Goal: Use online tool/utility: Utilize a website feature to perform a specific function

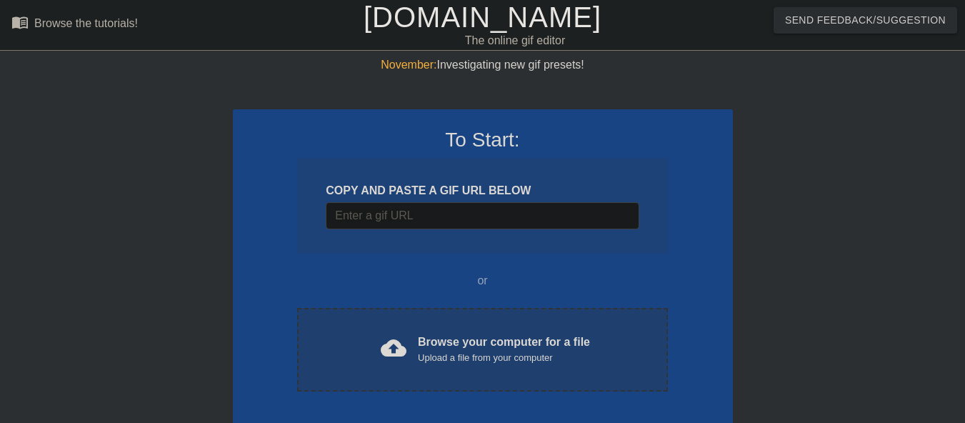
click at [451, 355] on div "Upload a file from your computer" at bounding box center [504, 358] width 172 height 14
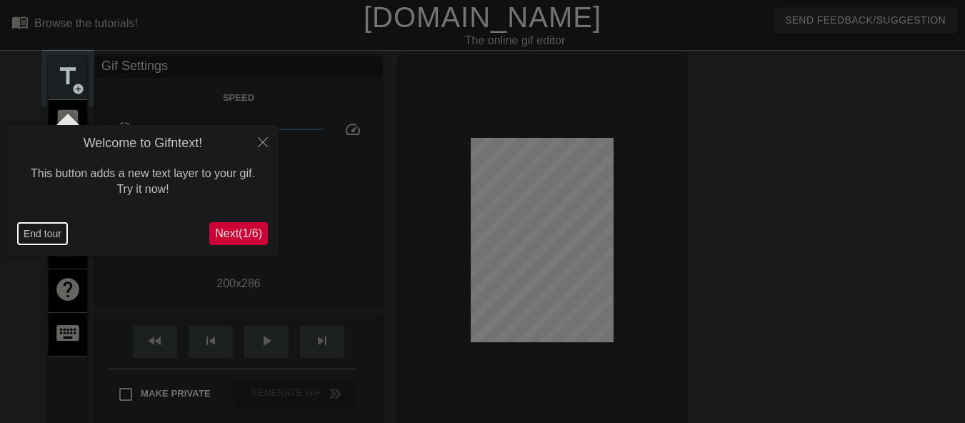
click at [49, 230] on button "End tour" at bounding box center [42, 233] width 49 height 21
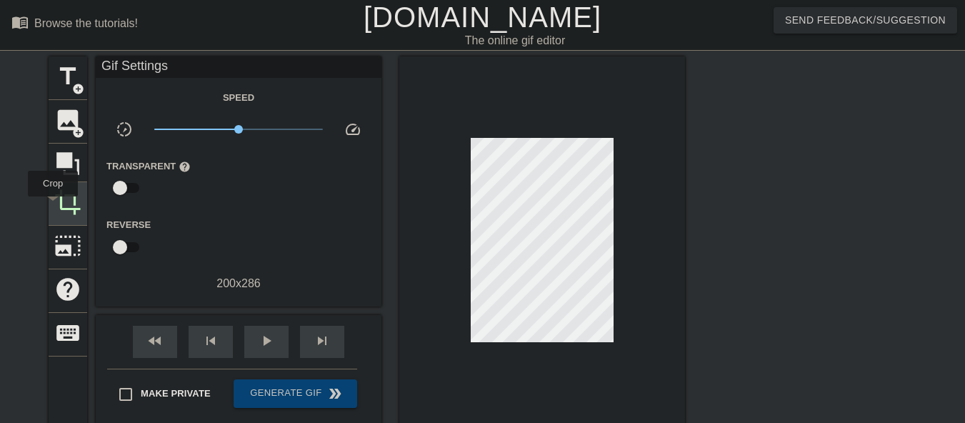
click at [53, 206] on div "crop" at bounding box center [68, 204] width 39 height 44
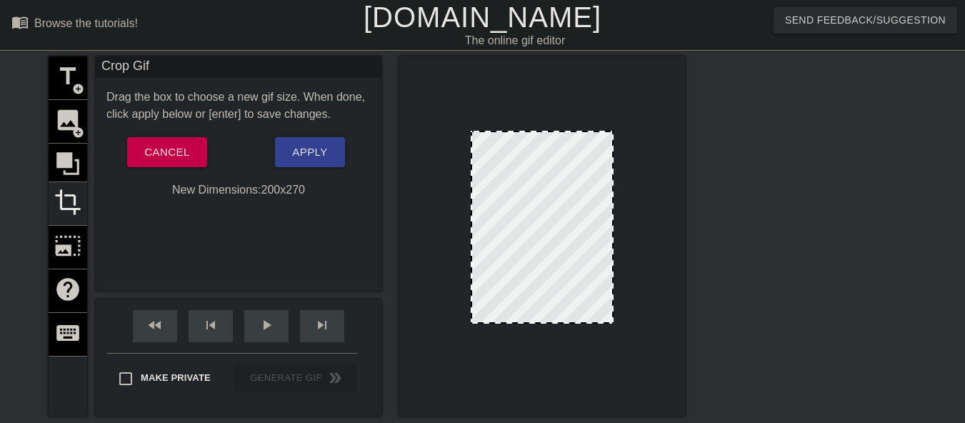
drag, startPoint x: 557, startPoint y: 334, endPoint x: 557, endPoint y: 322, distance: 11.4
click at [557, 322] on div at bounding box center [542, 322] width 140 height 7
click at [322, 153] on span "Apply" at bounding box center [309, 152] width 35 height 19
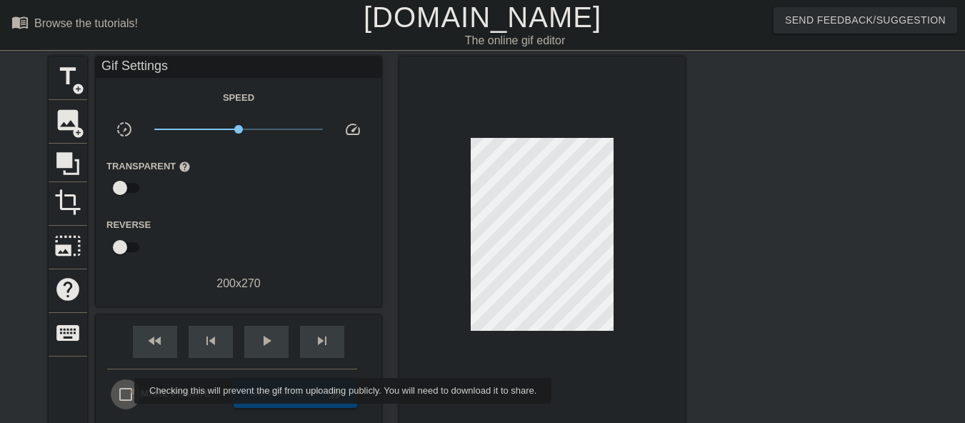
click at [125, 390] on input "Make Private" at bounding box center [126, 394] width 30 height 30
checkbox input "true"
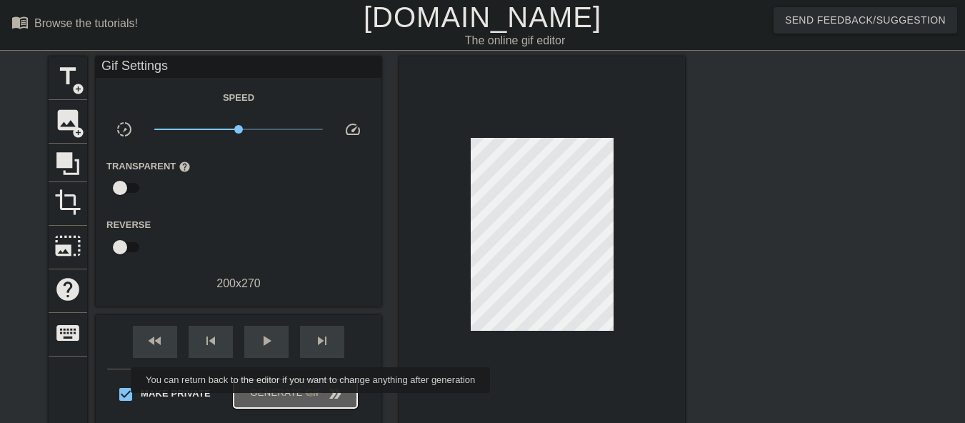
click at [312, 403] on button "Generate Gif double_arrow" at bounding box center [296, 393] width 124 height 29
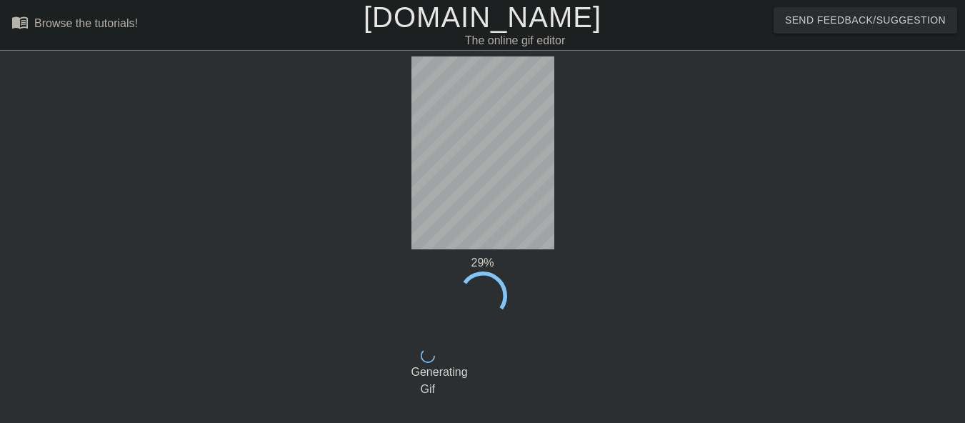
click at [456, 23] on link "[DOMAIN_NAME]" at bounding box center [483, 16] width 238 height 31
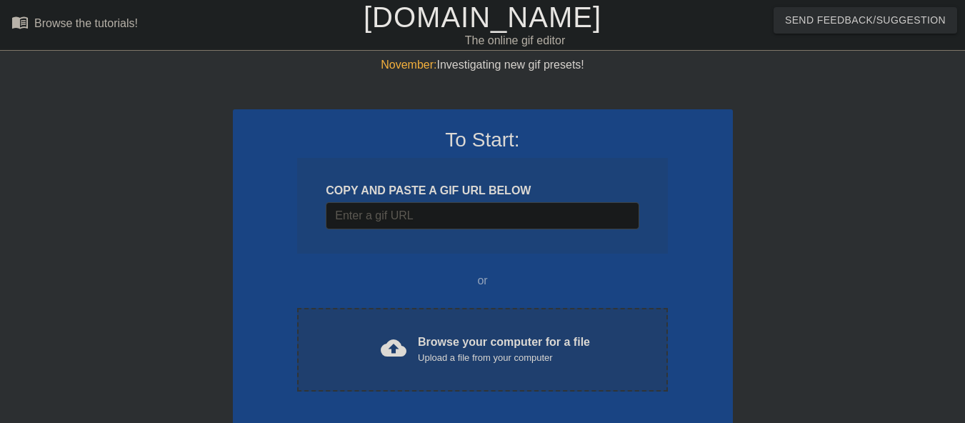
click at [384, 351] on span "cloud_upload" at bounding box center [394, 348] width 26 height 26
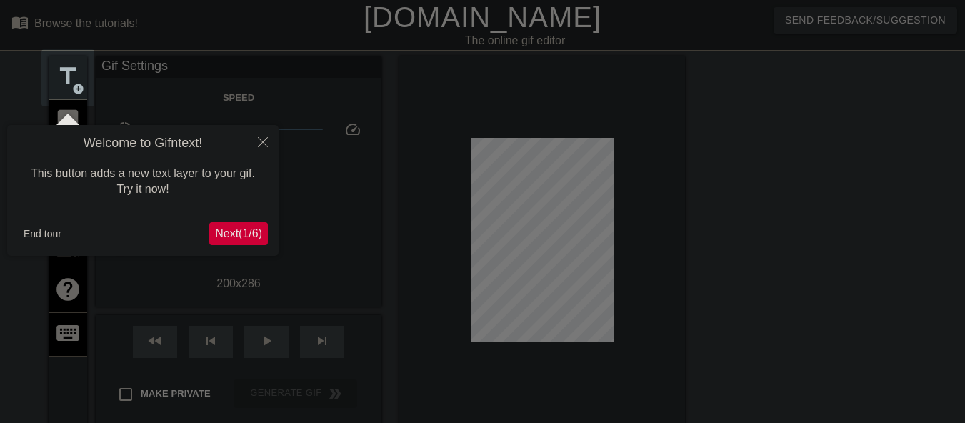
scroll to position [35, 0]
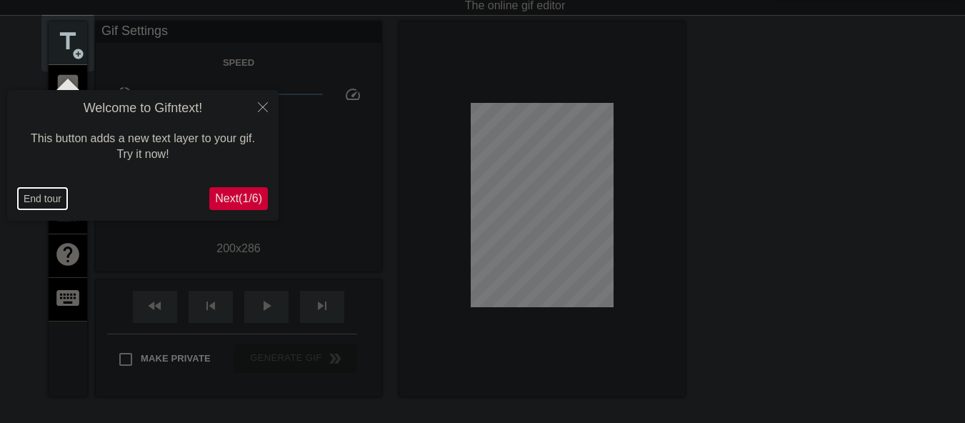
click at [26, 193] on button "End tour" at bounding box center [42, 198] width 49 height 21
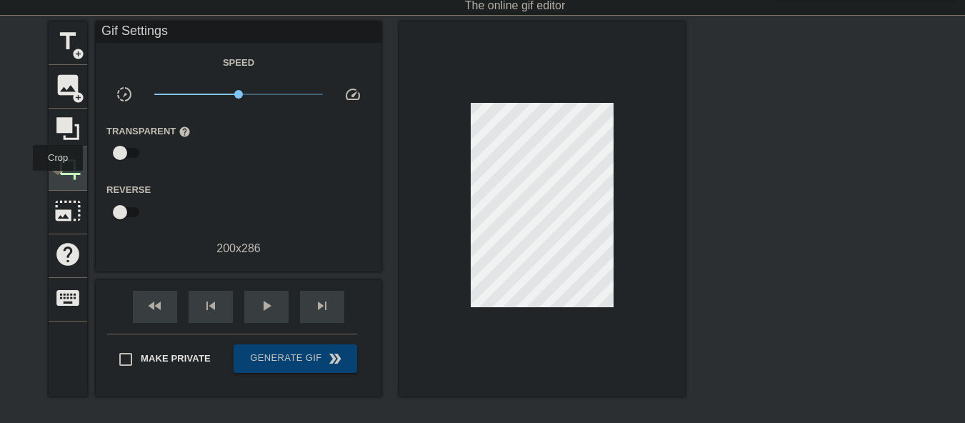
click at [63, 169] on span "crop" at bounding box center [67, 167] width 27 height 27
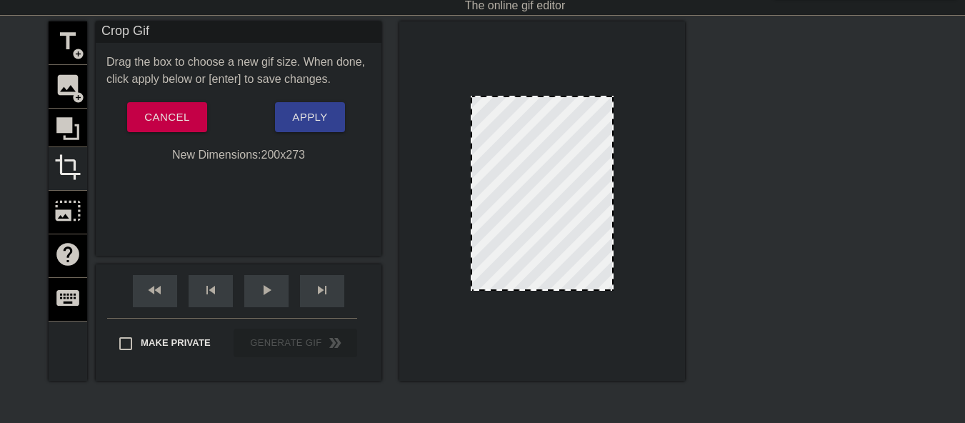
drag, startPoint x: 552, startPoint y: 299, endPoint x: 552, endPoint y: 289, distance: 9.3
click at [552, 289] on div at bounding box center [542, 289] width 140 height 7
click at [121, 343] on input "Make Private" at bounding box center [126, 344] width 30 height 30
checkbox input "true"
click at [319, 126] on span "Apply" at bounding box center [309, 117] width 35 height 19
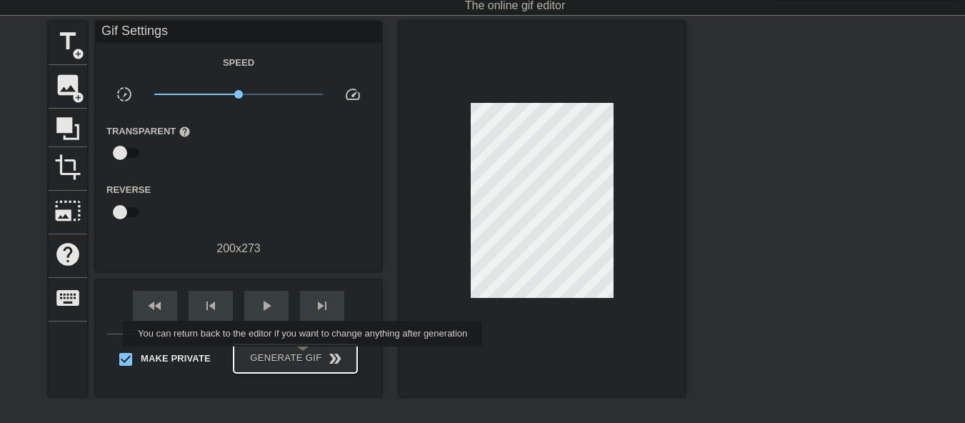
click at [304, 356] on span "Generate Gif double_arrow" at bounding box center [295, 358] width 112 height 17
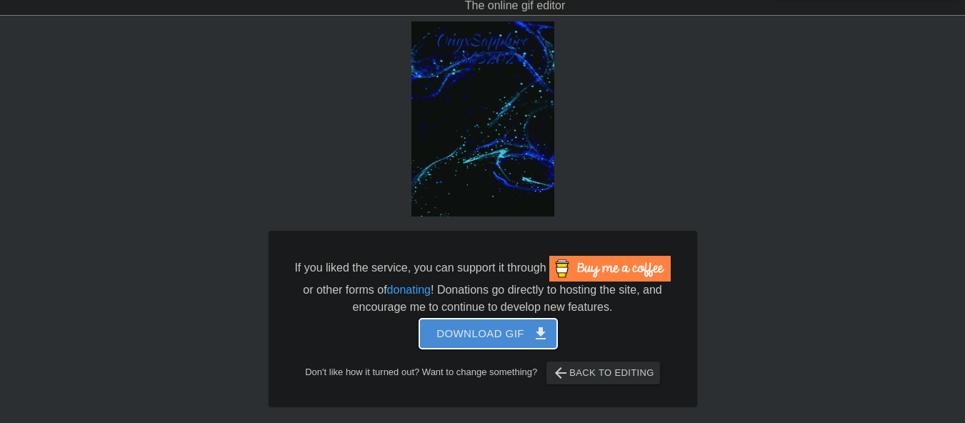
click at [436, 340] on span "Download gif get_app" at bounding box center [488, 333] width 104 height 19
